Goal: Find specific page/section

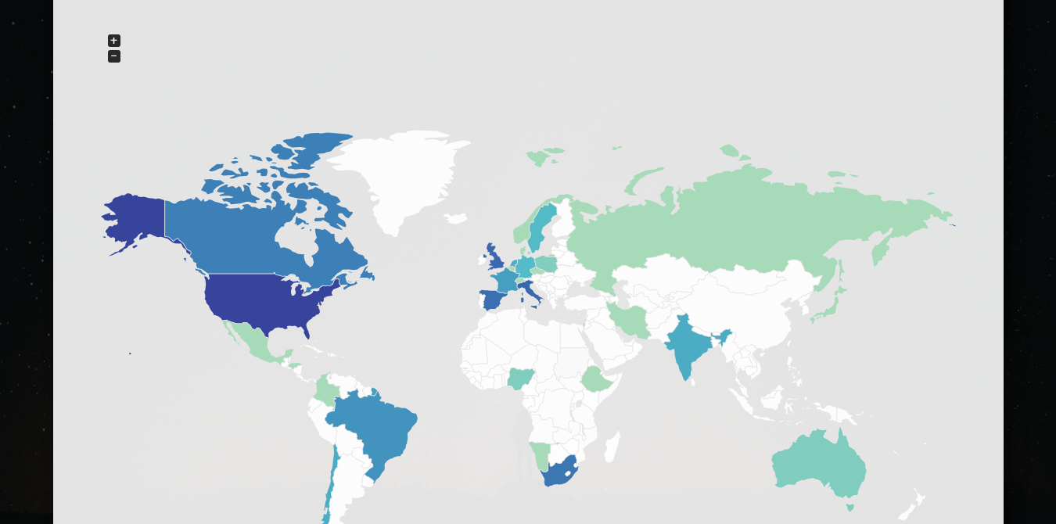
scroll to position [945, 0]
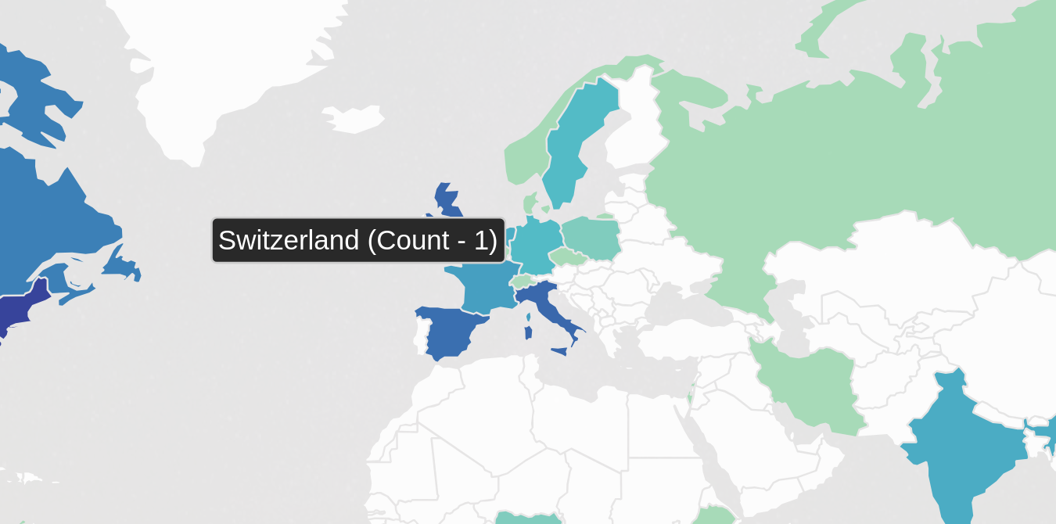
click at [520, 275] on icon at bounding box center [520, 276] width 9 height 5
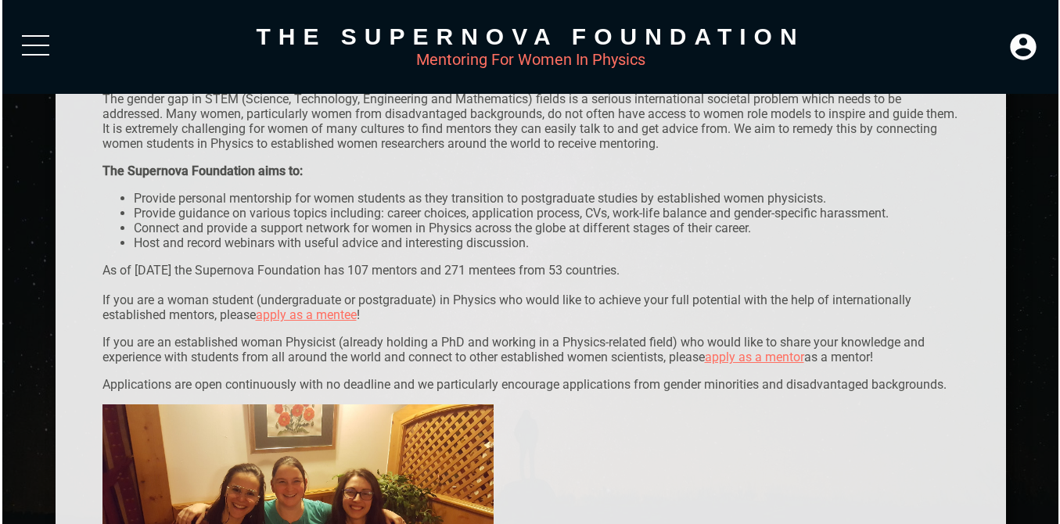
scroll to position [0, 0]
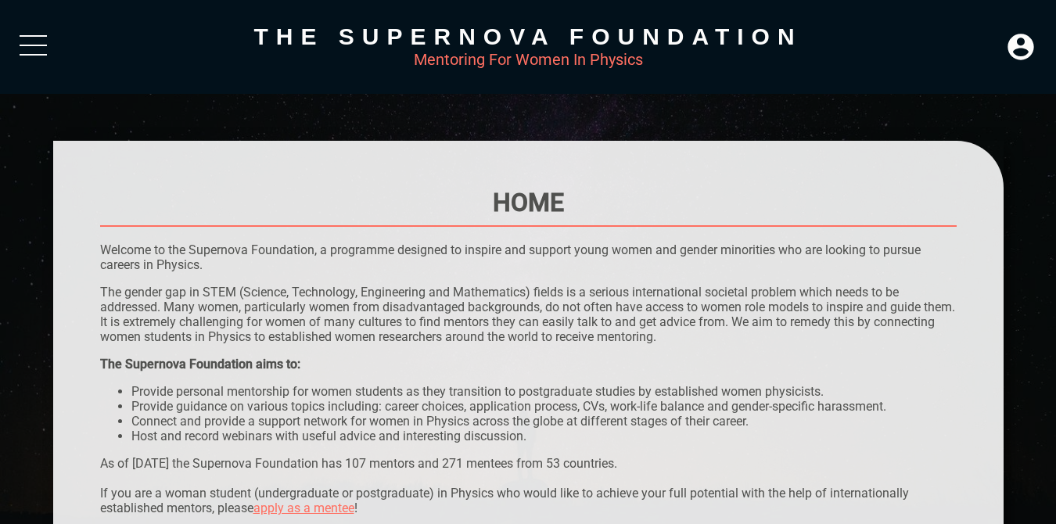
click at [23, 40] on div at bounding box center [33, 49] width 27 height 28
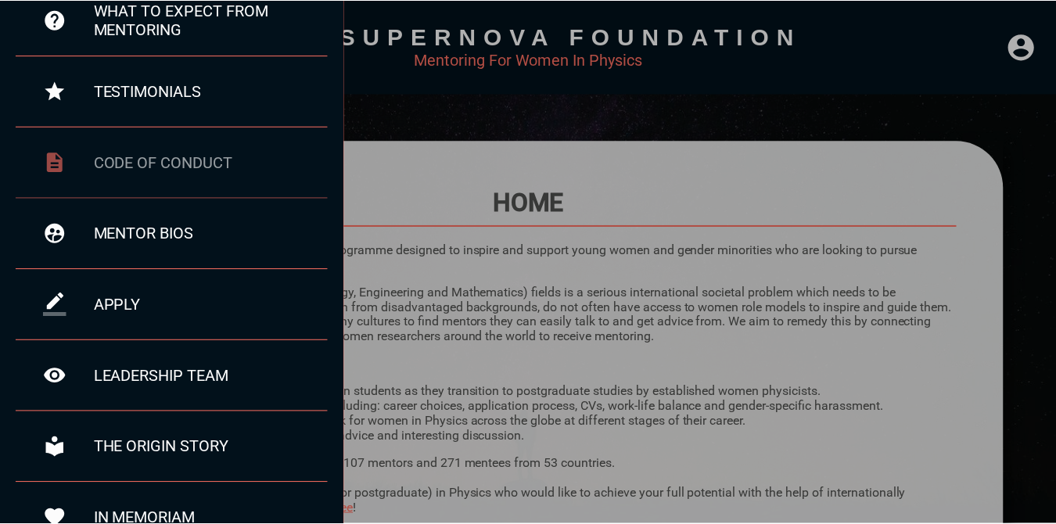
scroll to position [142, 0]
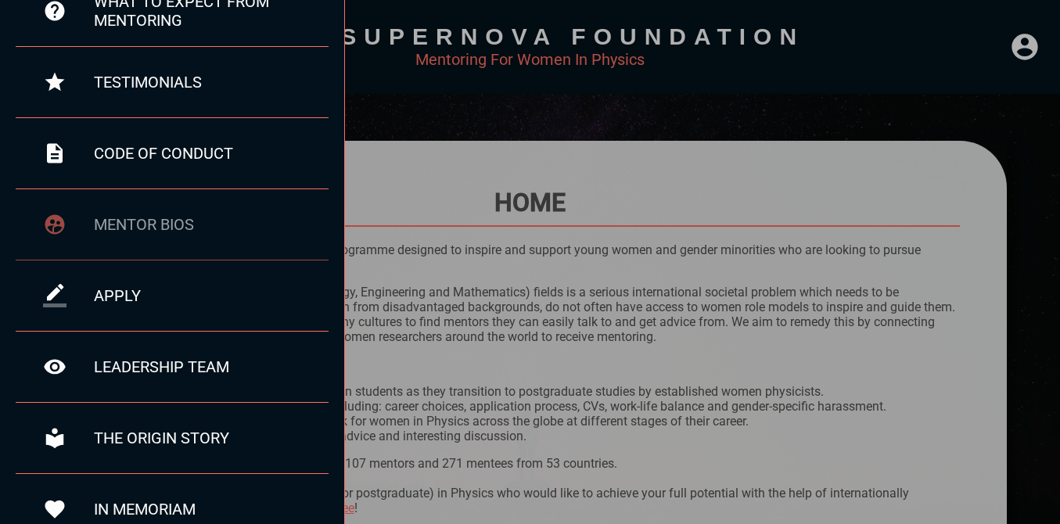
click at [189, 226] on div "mentor bios" at bounding box center [211, 224] width 235 height 19
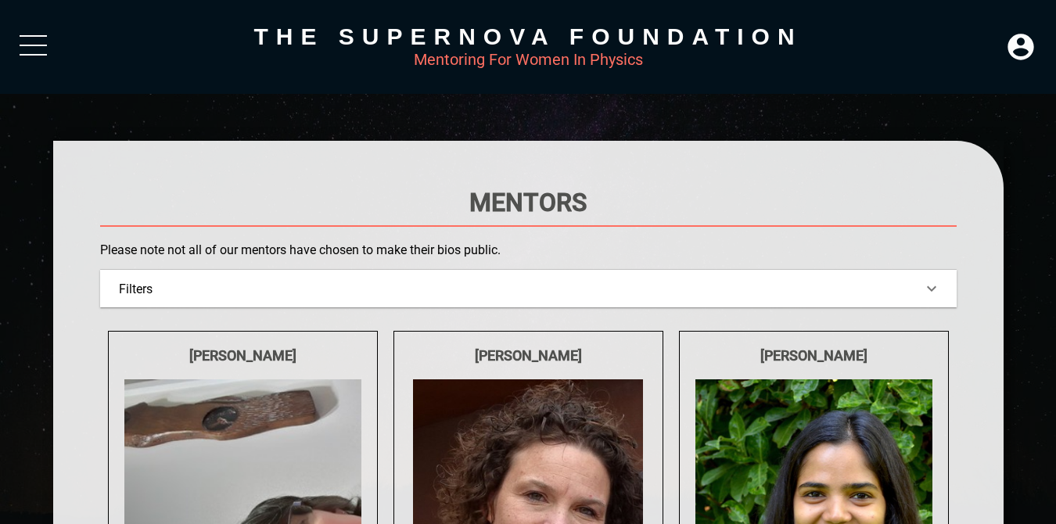
click at [411, 279] on div "Filters" at bounding box center [528, 289] width 857 height 38
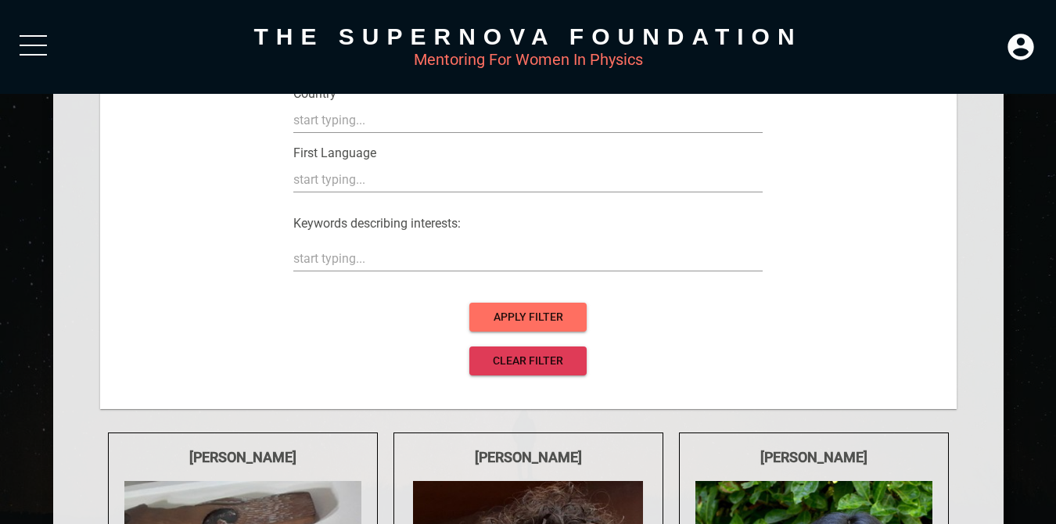
scroll to position [251, 0]
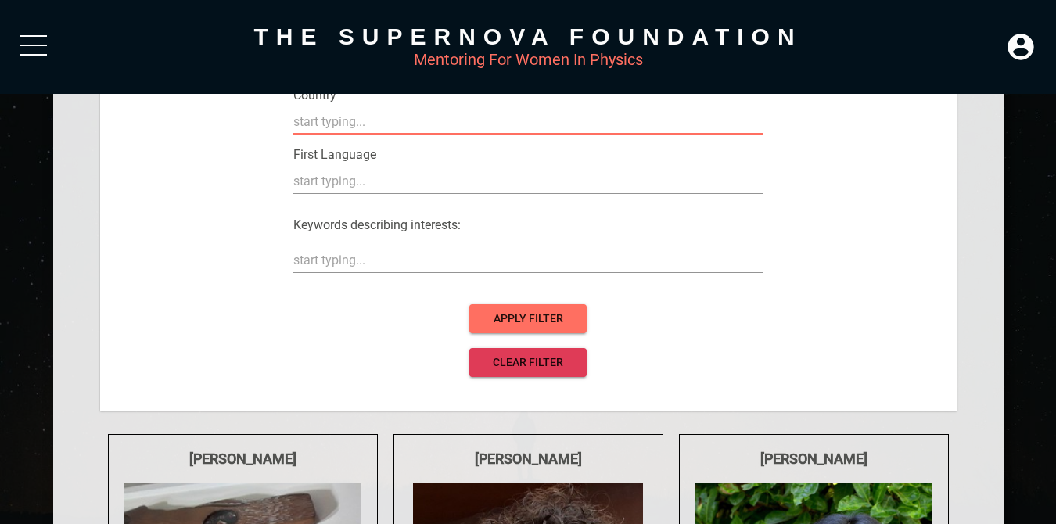
click at [407, 125] on input "text" at bounding box center [528, 122] width 470 height 25
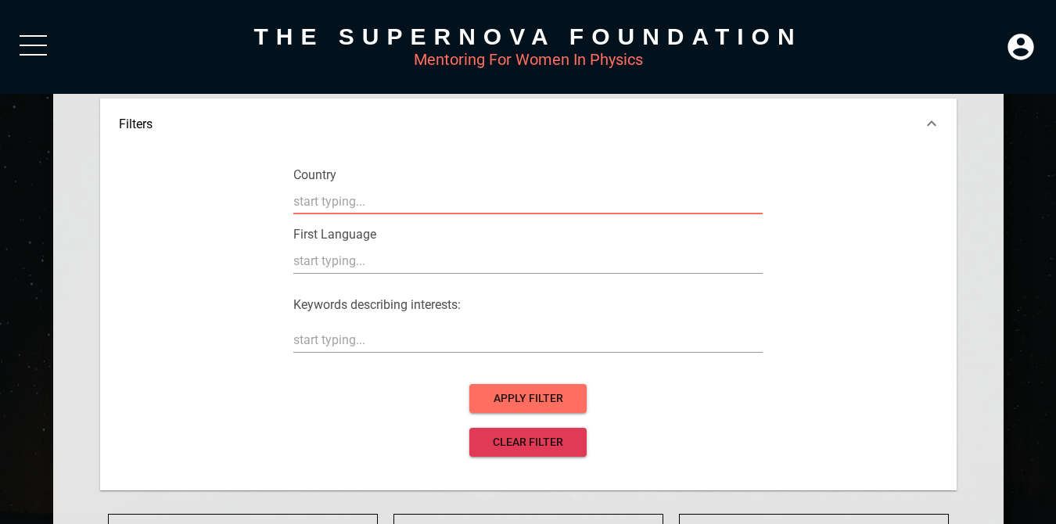
scroll to position [172, 0]
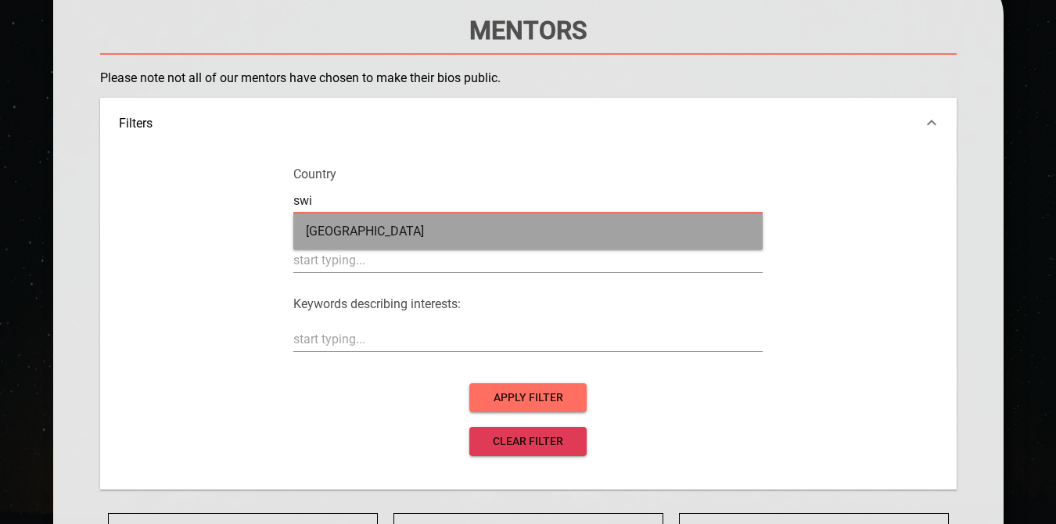
click at [443, 230] on div "[GEOGRAPHIC_DATA]" at bounding box center [528, 232] width 470 height 36
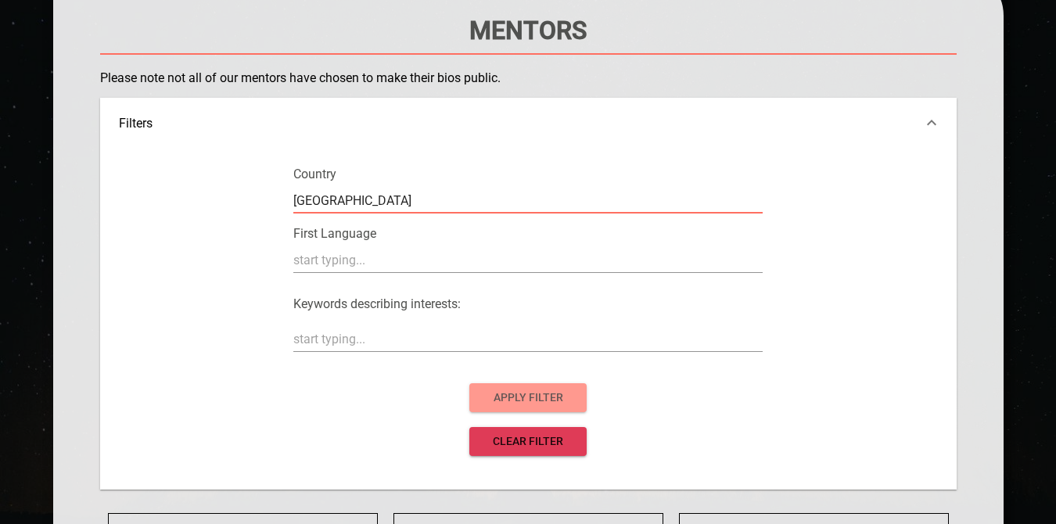
type input "[GEOGRAPHIC_DATA]"
click at [538, 400] on span "apply filter" at bounding box center [528, 398] width 92 height 20
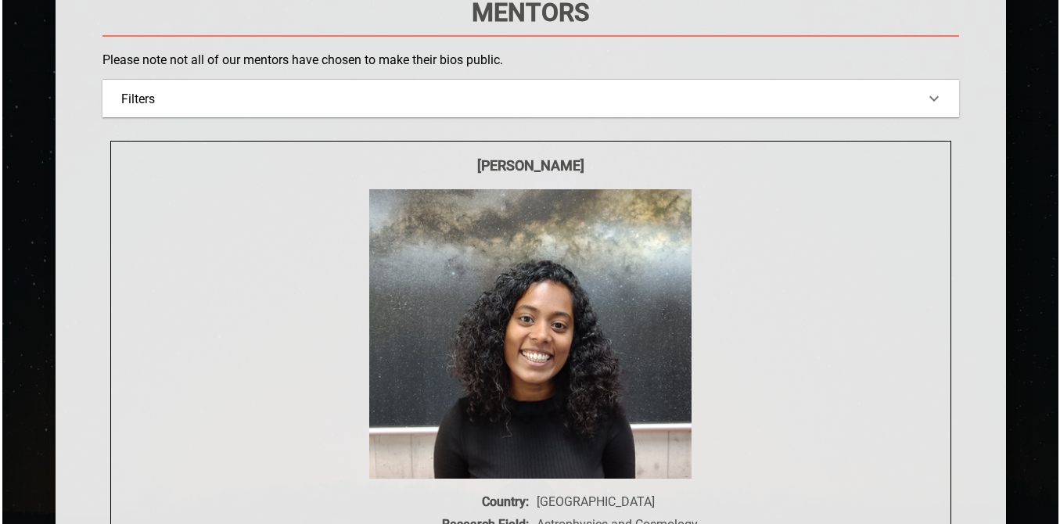
scroll to position [0, 0]
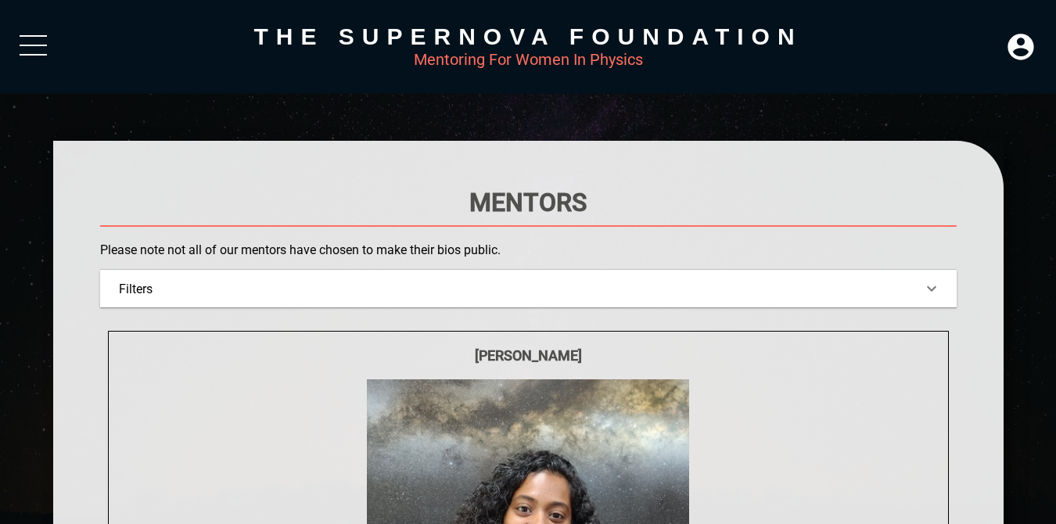
click at [391, 29] on div "The Supernova Foundation" at bounding box center [528, 36] width 951 height 27
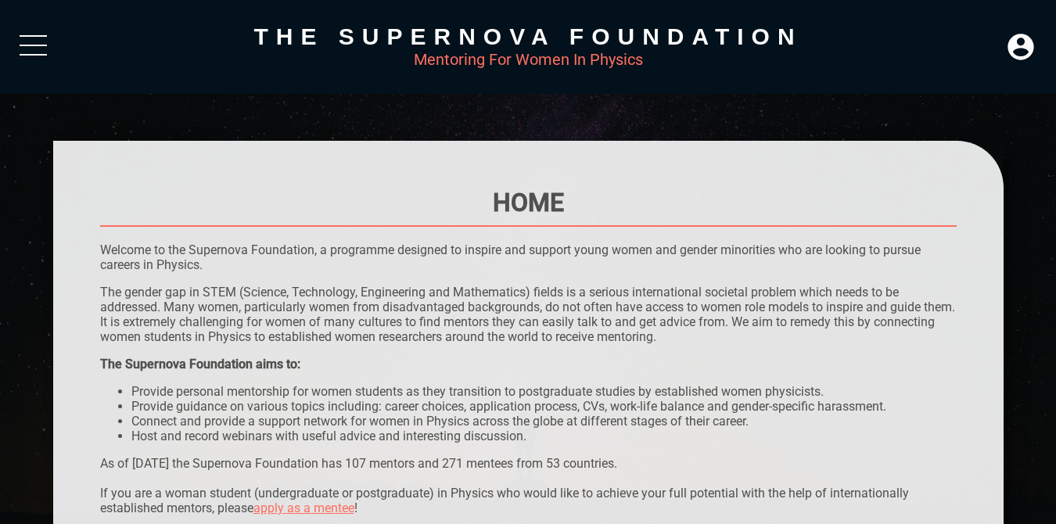
click at [32, 28] on div "The Supernova Foundation Mentoring For Women In Physics" at bounding box center [528, 47] width 1056 height 94
click at [34, 42] on div at bounding box center [33, 49] width 27 height 28
click at [35, 51] on div at bounding box center [33, 49] width 27 height 28
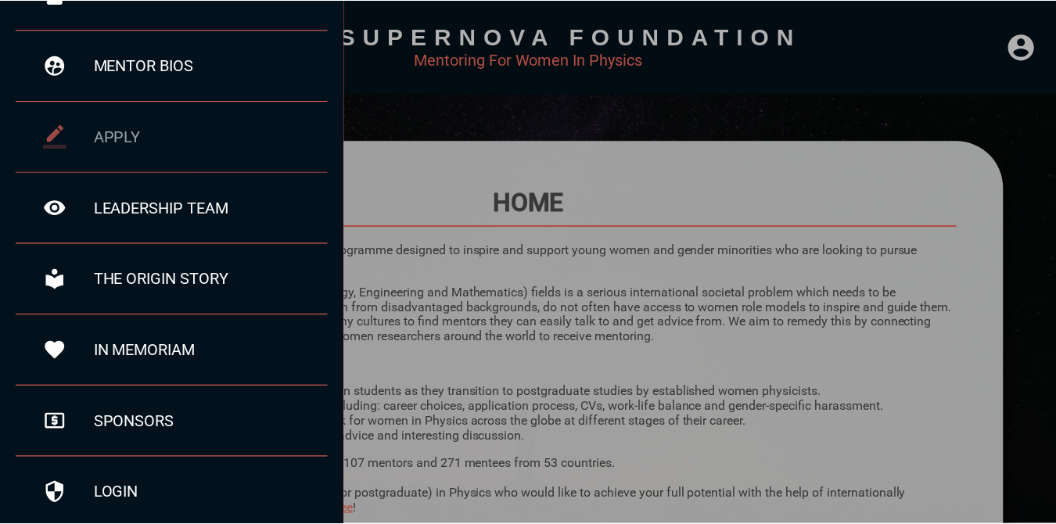
scroll to position [301, 0]
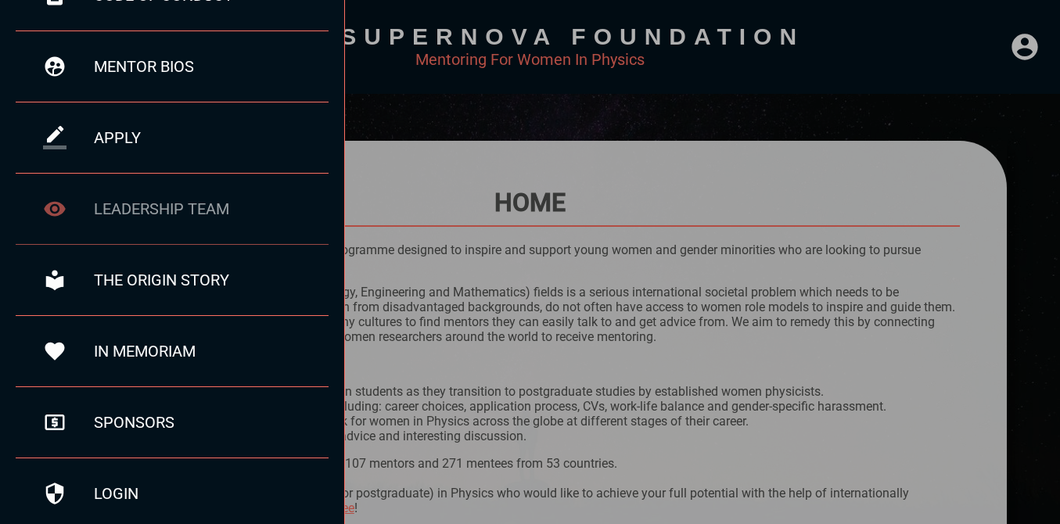
click at [165, 202] on div "leadership team" at bounding box center [211, 209] width 235 height 19
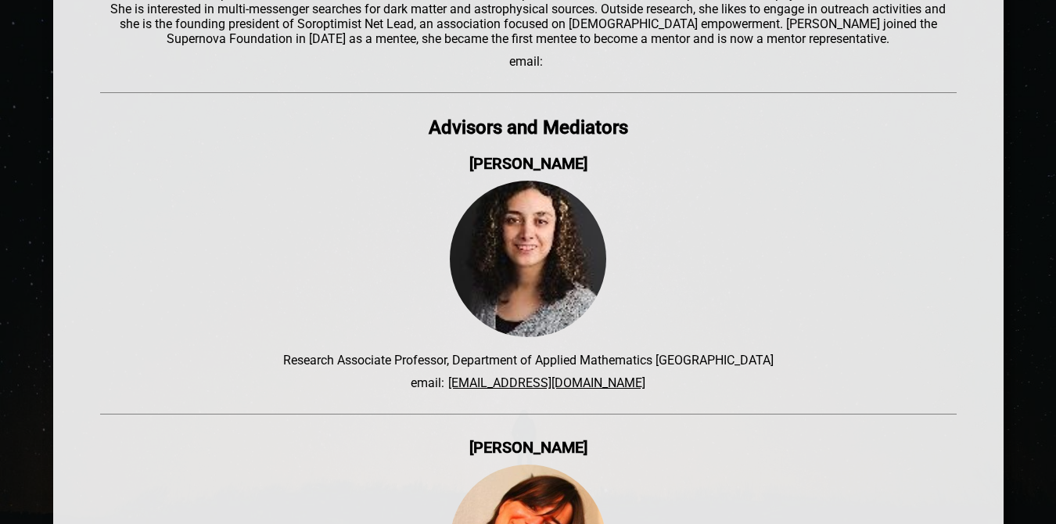
scroll to position [5339, 0]
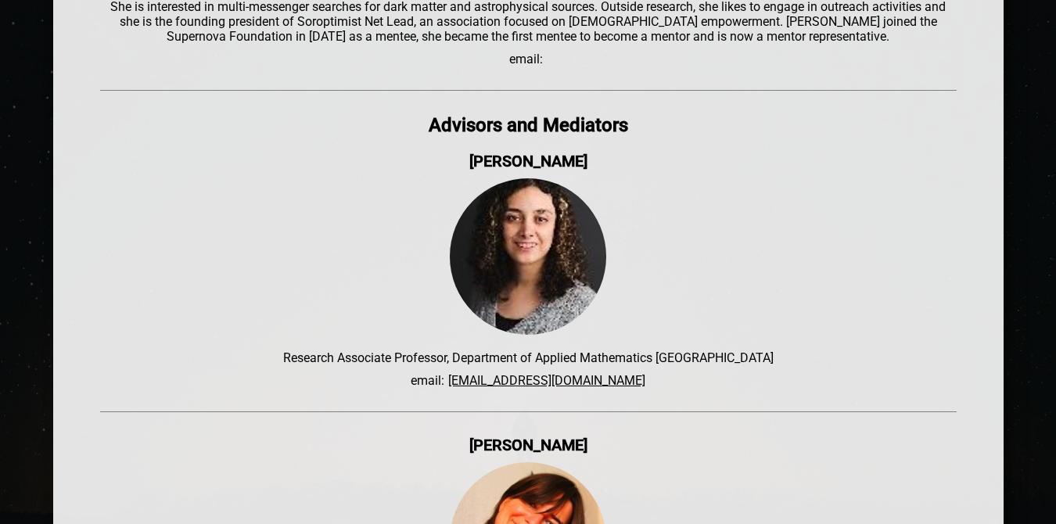
drag, startPoint x: 596, startPoint y: 421, endPoint x: 470, endPoint y: 419, distance: 126.0
click at [469, 436] on div "[PERSON_NAME]" at bounding box center [528, 445] width 857 height 19
